Goal: Transaction & Acquisition: Download file/media

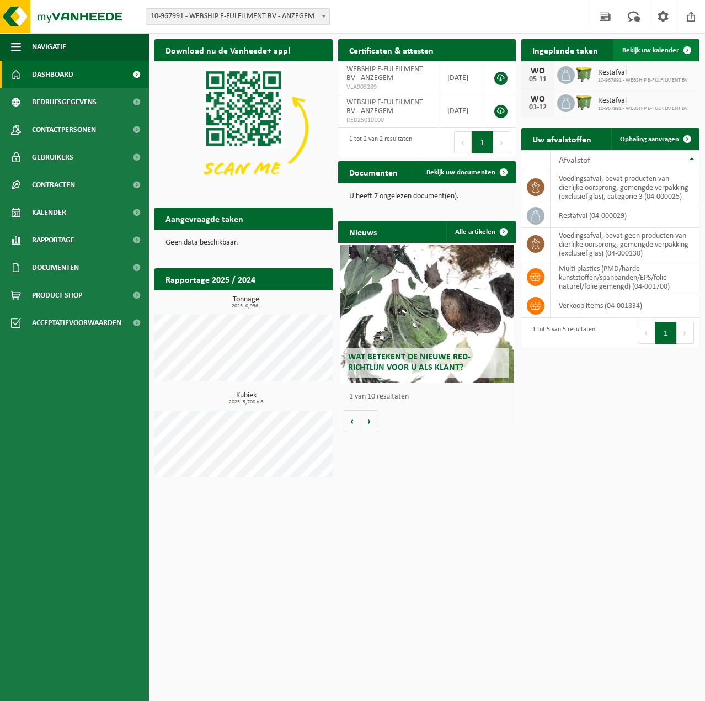
click at [659, 47] on span "Bekijk uw kalender" at bounding box center [651, 50] width 57 height 7
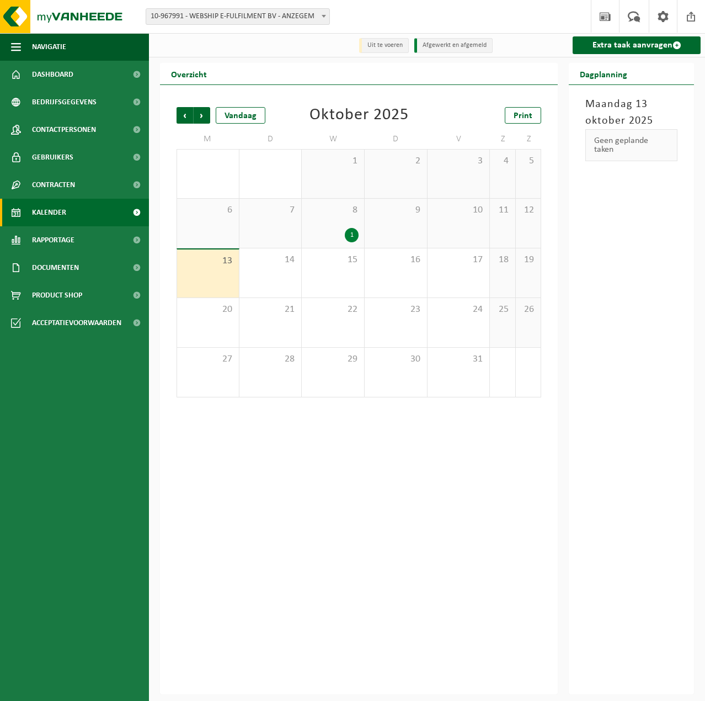
click at [356, 237] on div "1" at bounding box center [352, 235] width 14 height 14
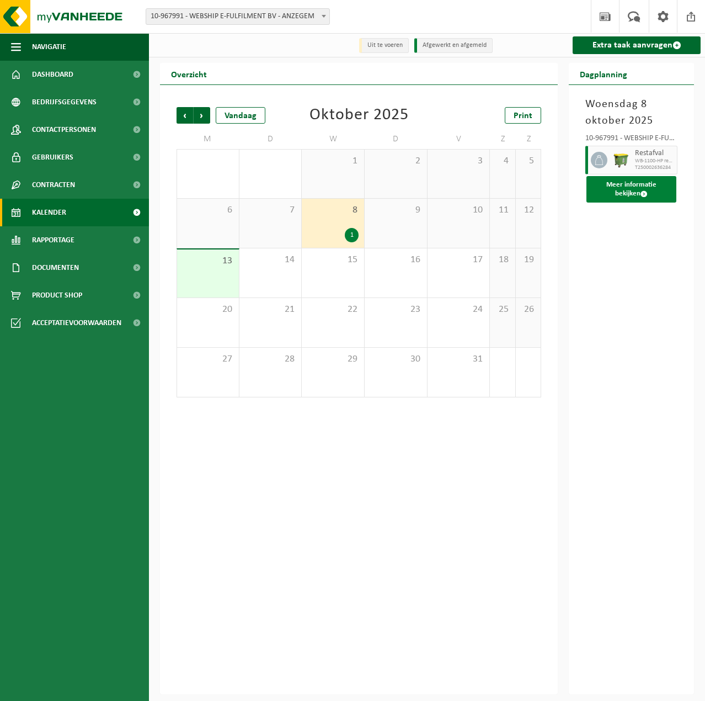
click at [641, 196] on span at bounding box center [644, 193] width 7 height 7
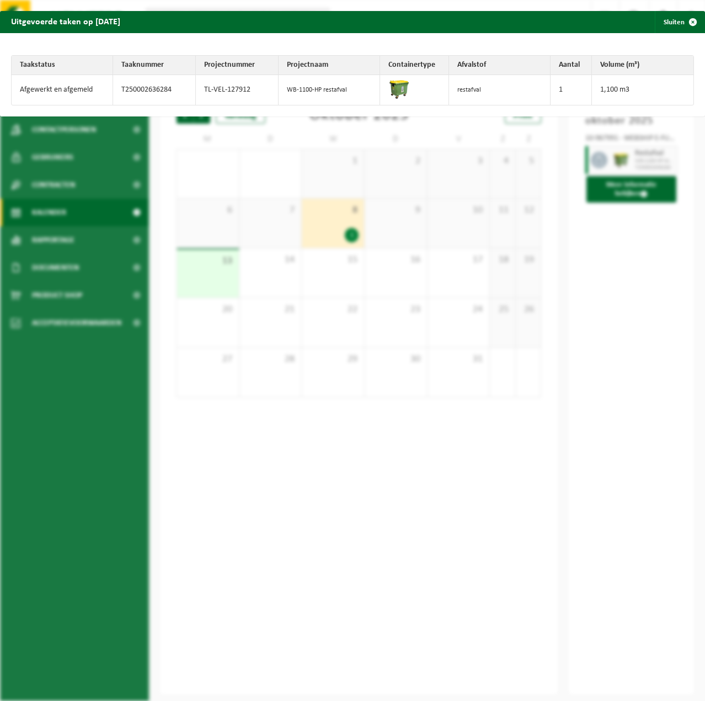
click at [658, 277] on div "Uitgevoerde taken op 2025-10-08 Sluiten Taakstatus Taaknummer Projectnummer Pro…" at bounding box center [352, 350] width 705 height 701
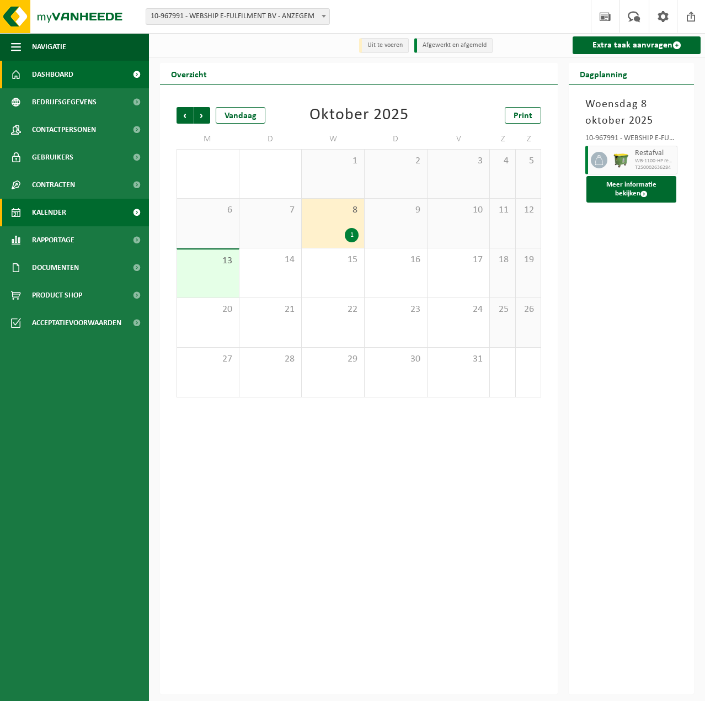
click at [63, 72] on span "Dashboard" at bounding box center [52, 75] width 41 height 28
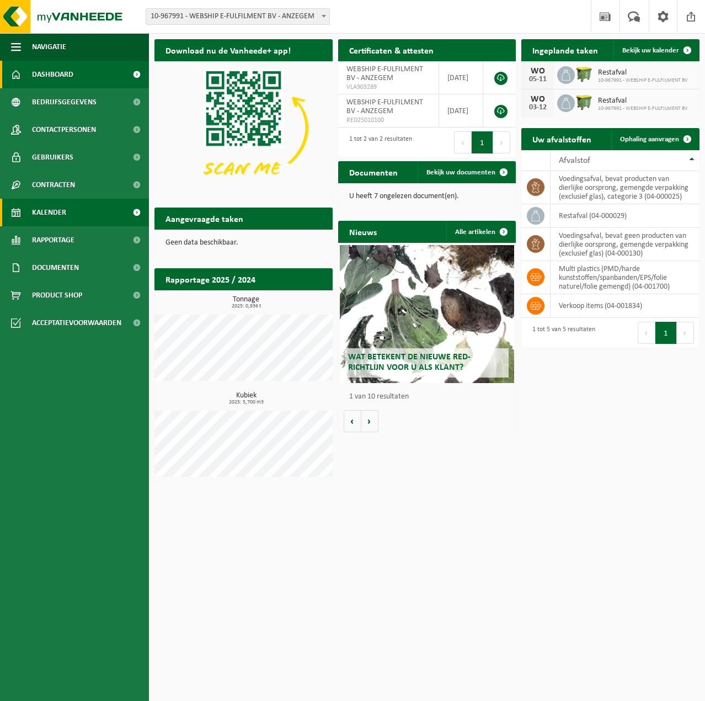
click at [63, 214] on span "Kalender" at bounding box center [49, 213] width 34 height 28
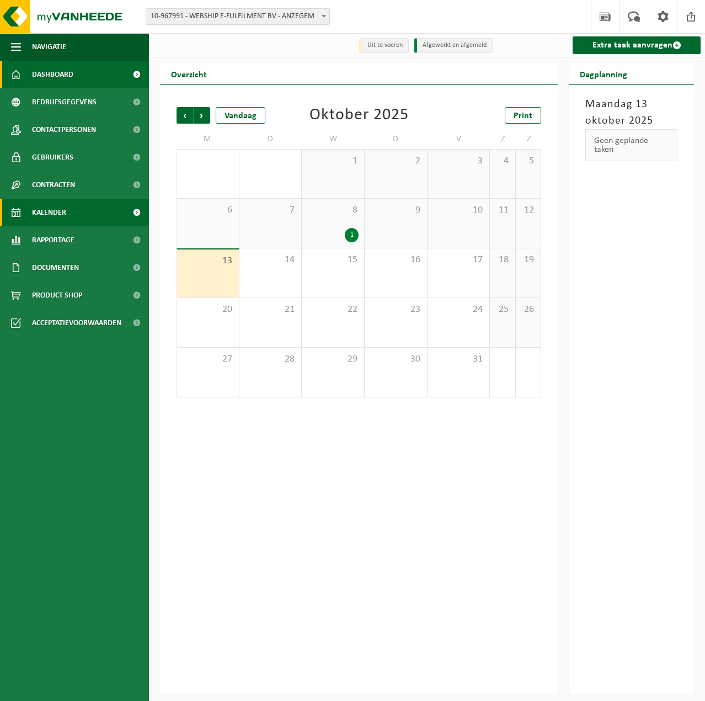
click at [70, 76] on span "Dashboard" at bounding box center [52, 75] width 41 height 28
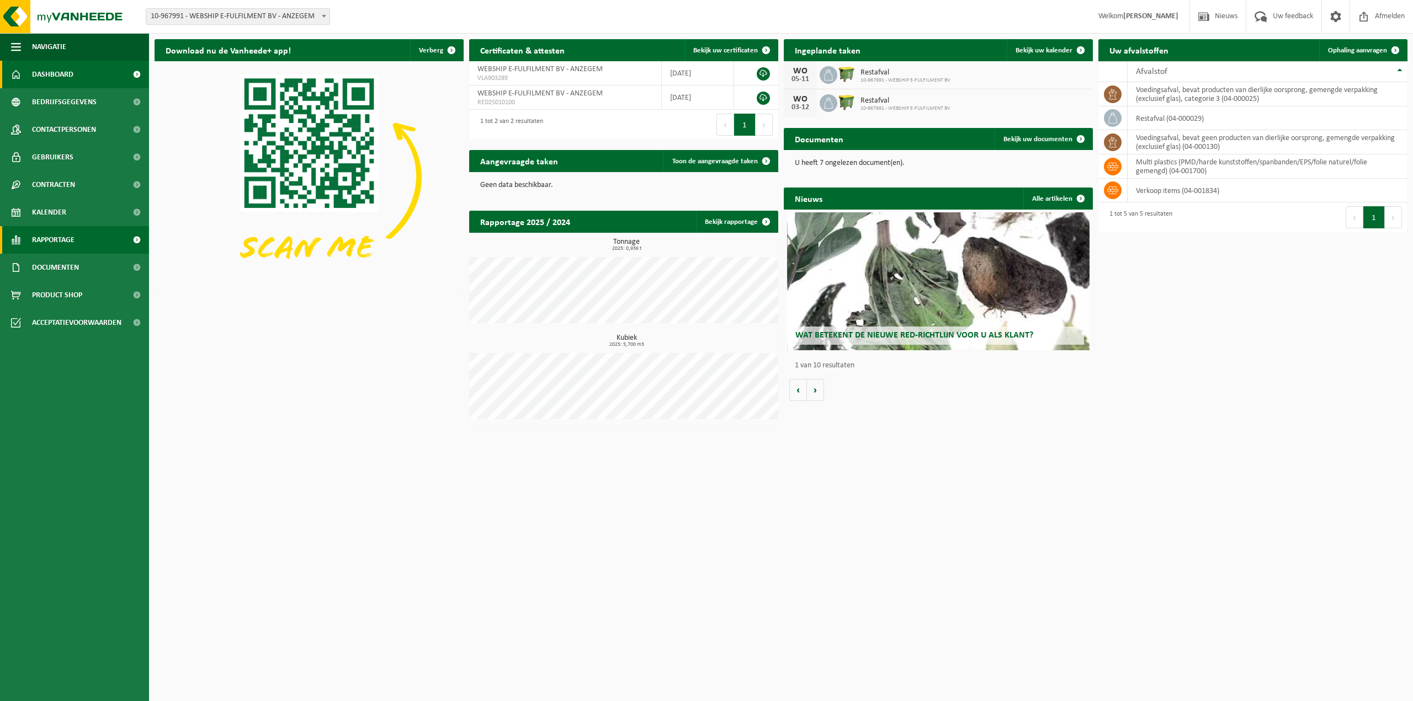
click at [59, 251] on span "Rapportage" at bounding box center [53, 240] width 42 height 28
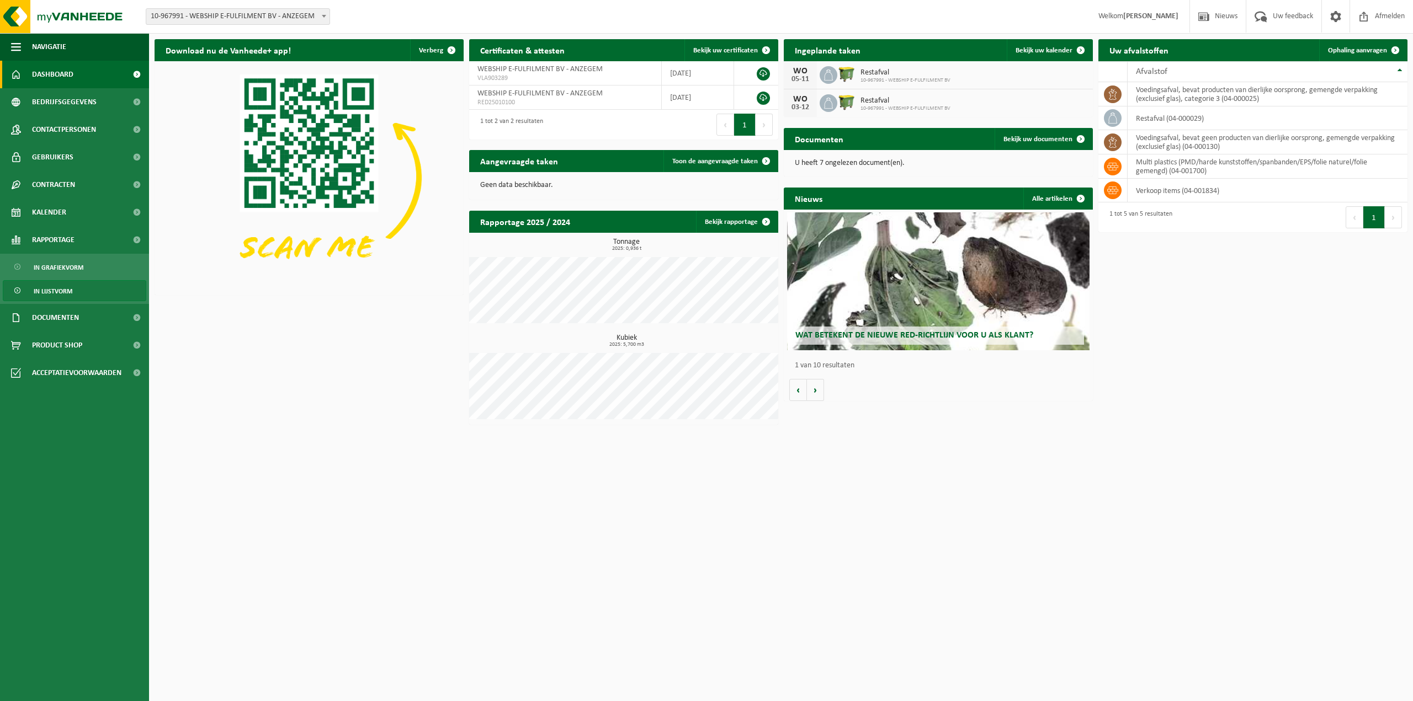
click at [56, 290] on span "In lijstvorm" at bounding box center [53, 291] width 39 height 21
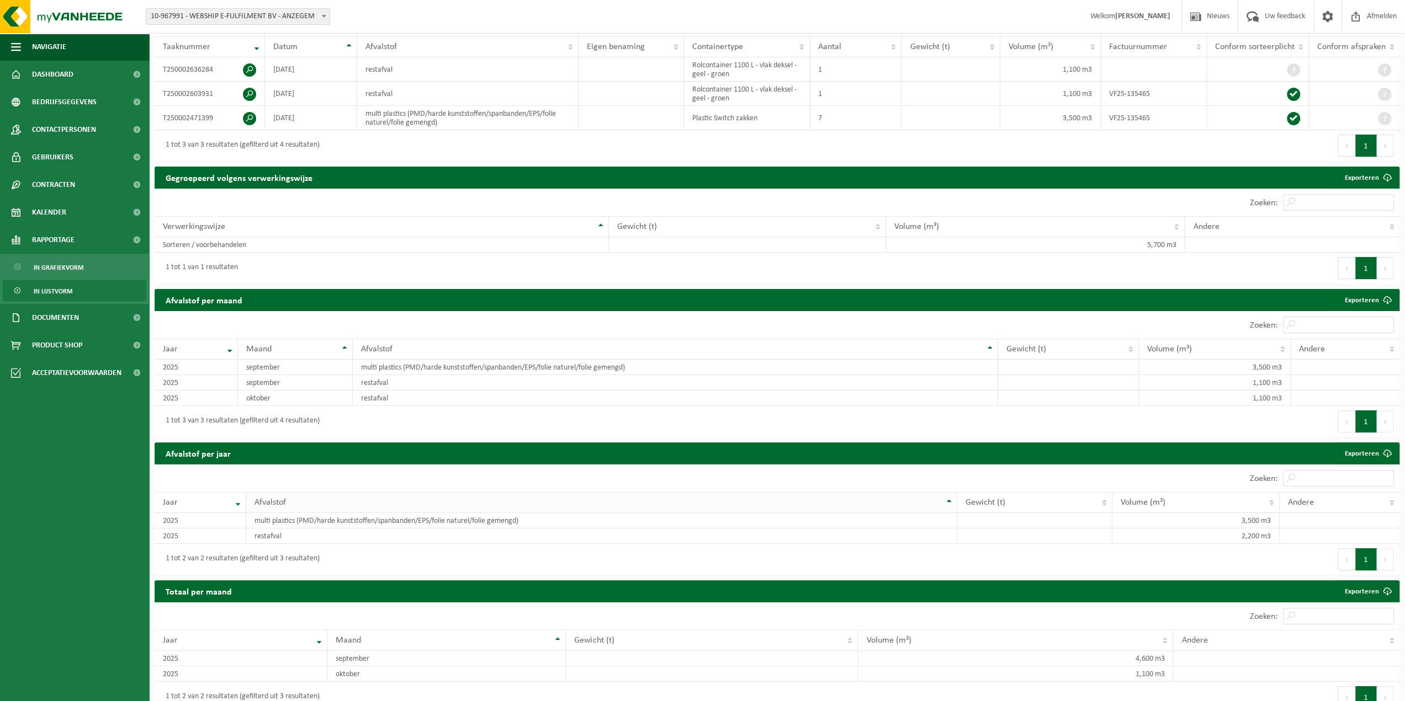
scroll to position [167, 0]
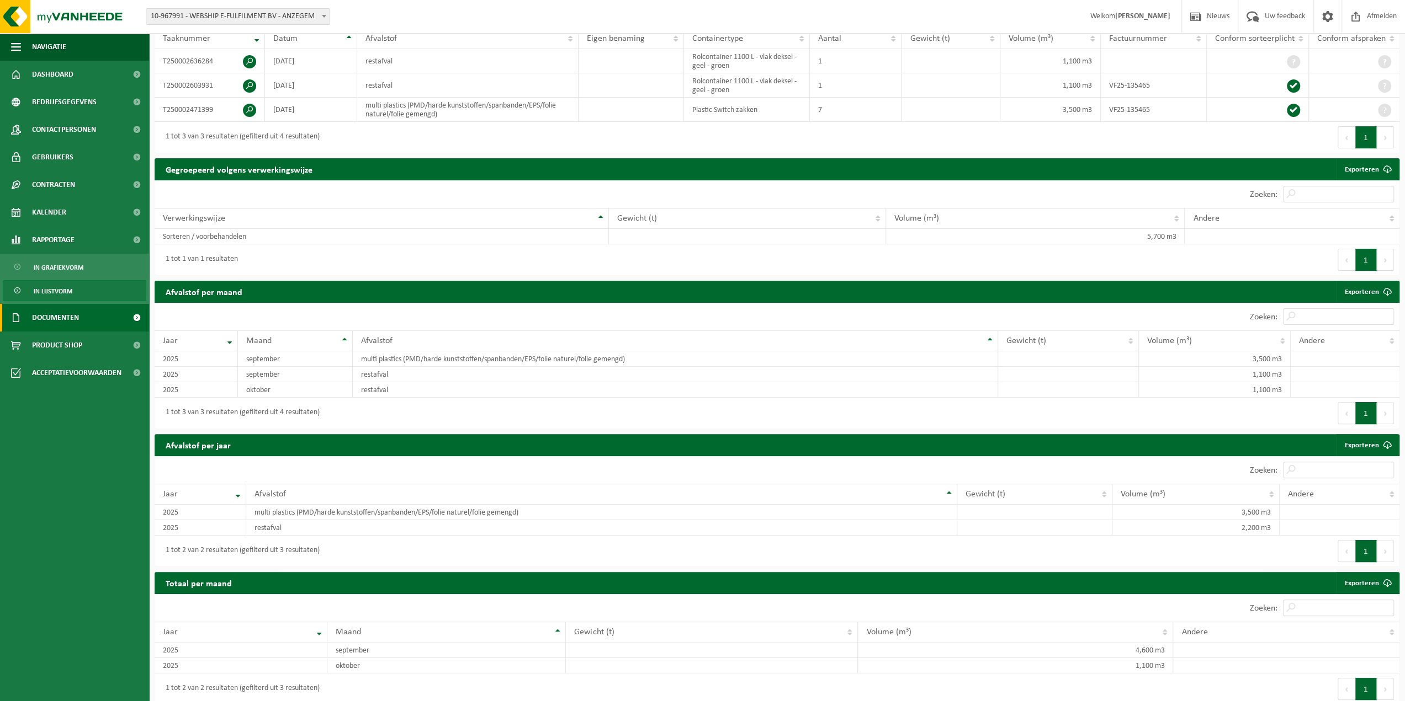
click at [49, 312] on span "Documenten" at bounding box center [55, 318] width 47 height 28
click at [63, 345] on link "Facturen" at bounding box center [74, 344] width 143 height 21
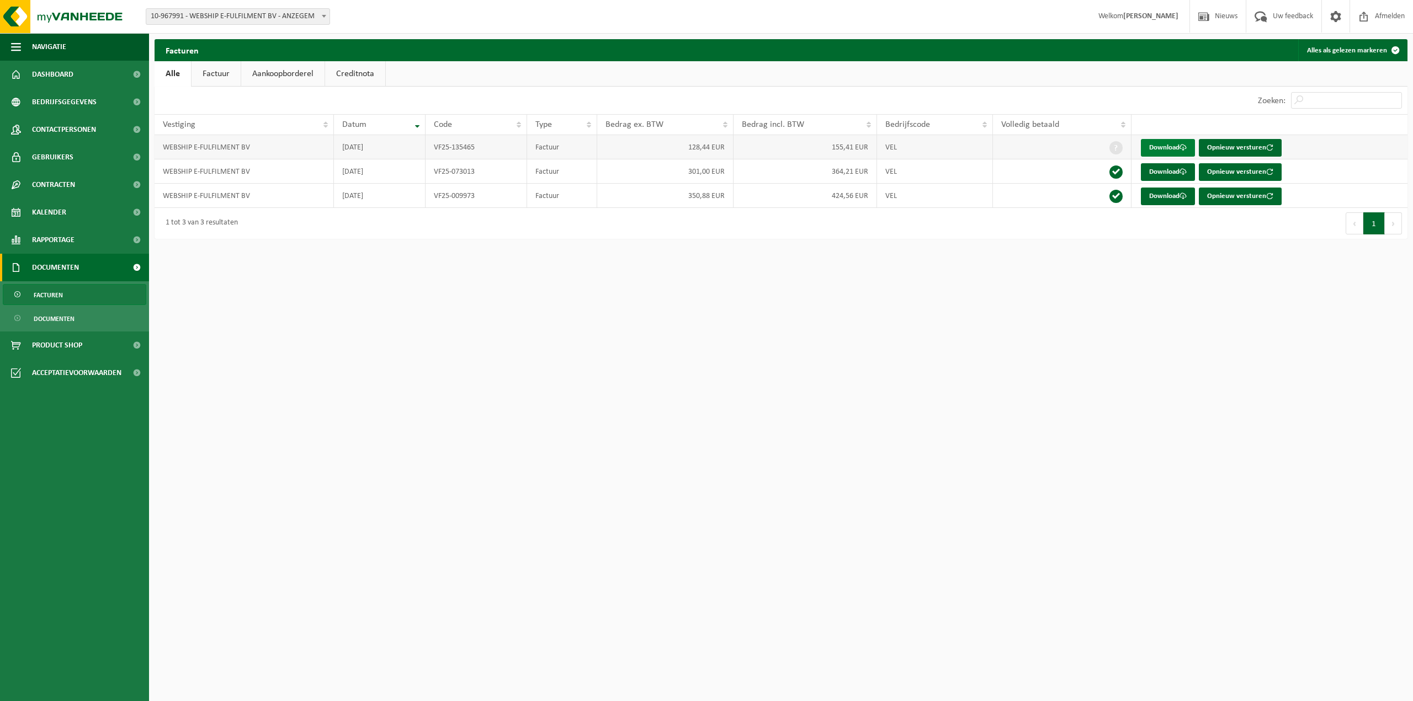
click at [1160, 147] on link "Download" at bounding box center [1168, 148] width 54 height 18
